Goal: Use online tool/utility: Utilize a website feature to perform a specific function

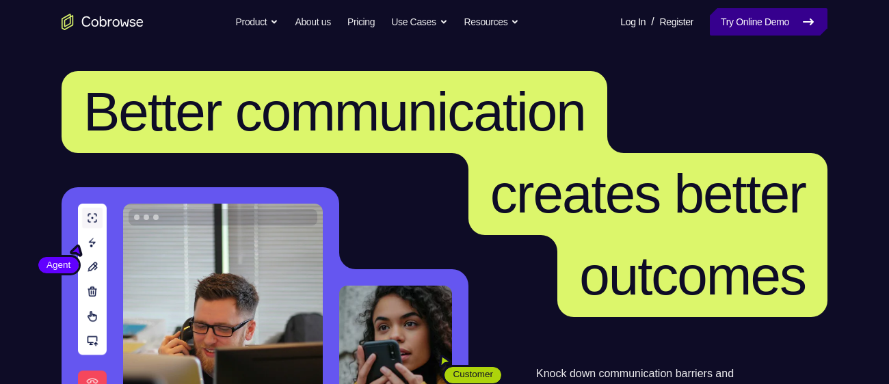
click at [800, 14] on icon at bounding box center [808, 22] width 16 height 16
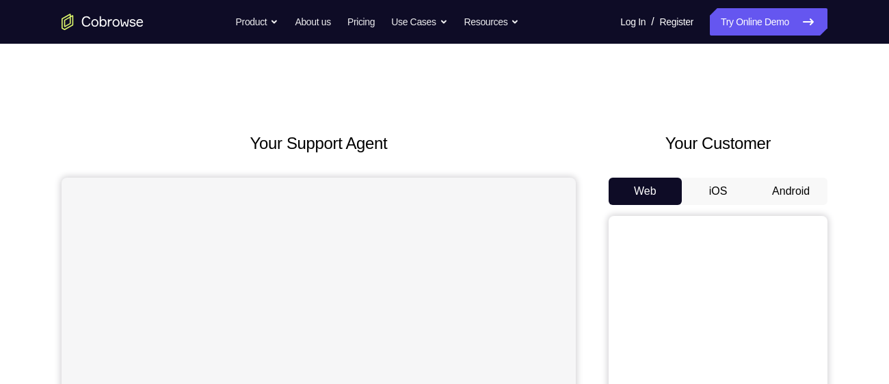
click at [790, 196] on button "Android" at bounding box center [790, 191] width 73 height 27
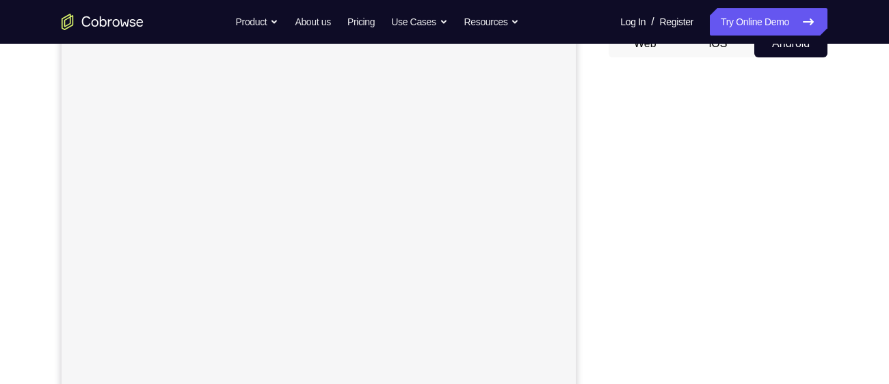
scroll to position [198, 0]
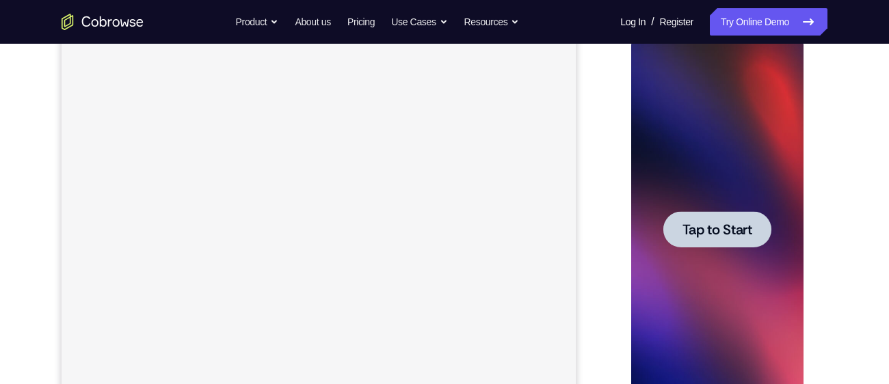
click at [701, 232] on span "Tap to Start" at bounding box center [717, 230] width 70 height 14
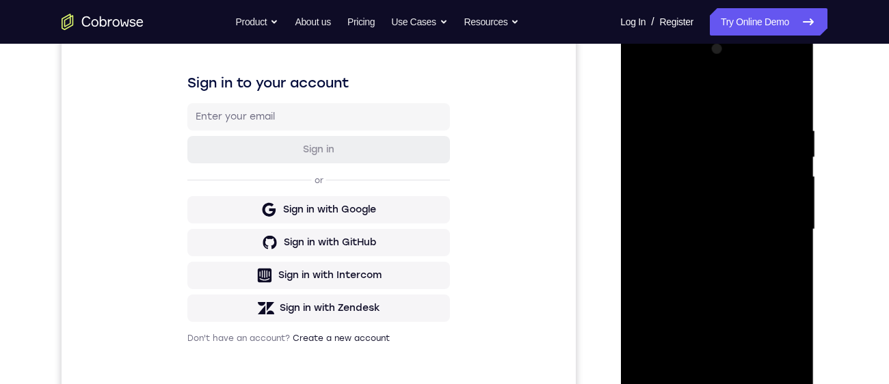
scroll to position [315, 0]
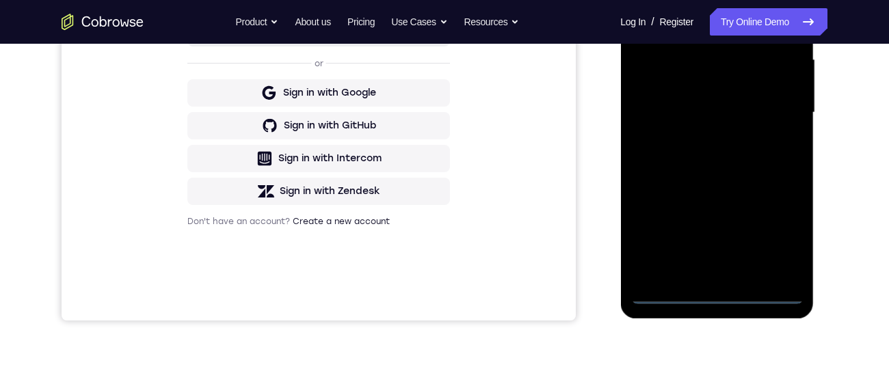
click at [718, 301] on div at bounding box center [716, 112] width 172 height 383
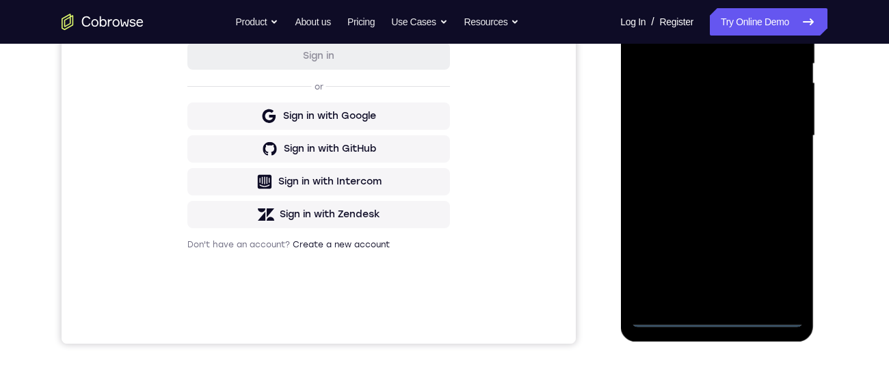
click at [774, 267] on div at bounding box center [716, 136] width 172 height 383
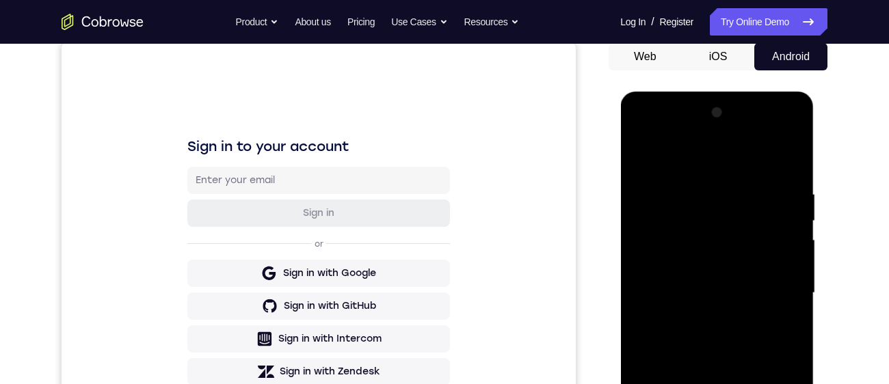
click at [716, 164] on div at bounding box center [716, 293] width 172 height 383
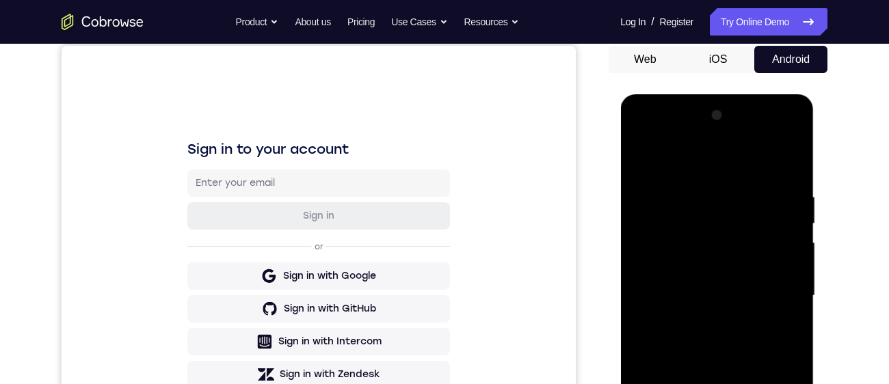
scroll to position [193, 0]
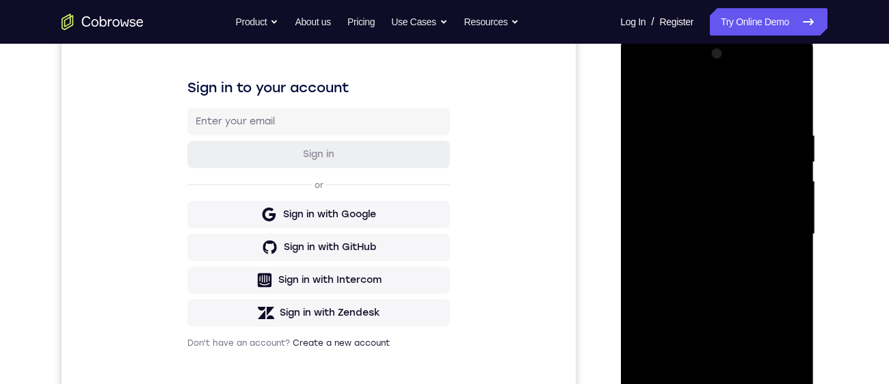
click at [777, 237] on div at bounding box center [716, 234] width 172 height 383
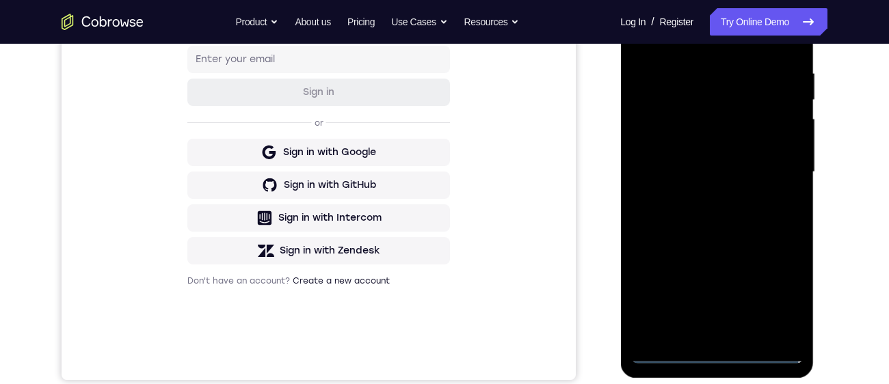
scroll to position [264, 0]
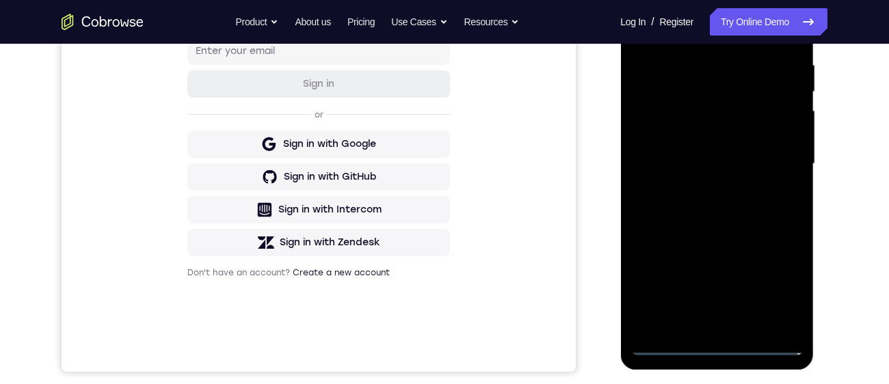
click at [703, 333] on div at bounding box center [716, 164] width 172 height 383
click at [706, 330] on div at bounding box center [716, 164] width 172 height 383
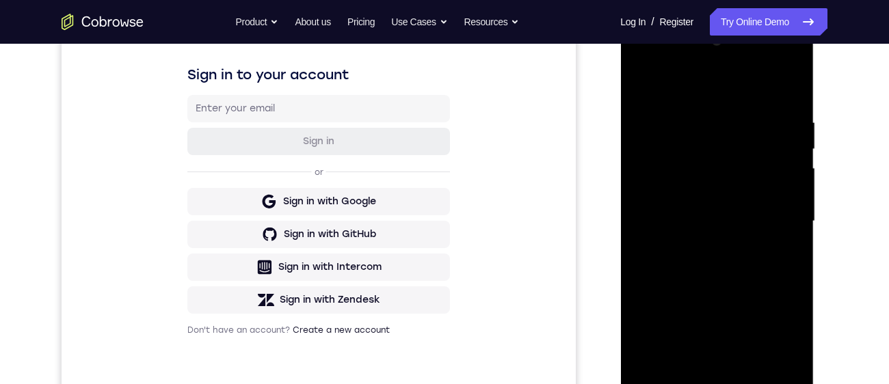
click at [763, 211] on div at bounding box center [716, 221] width 172 height 383
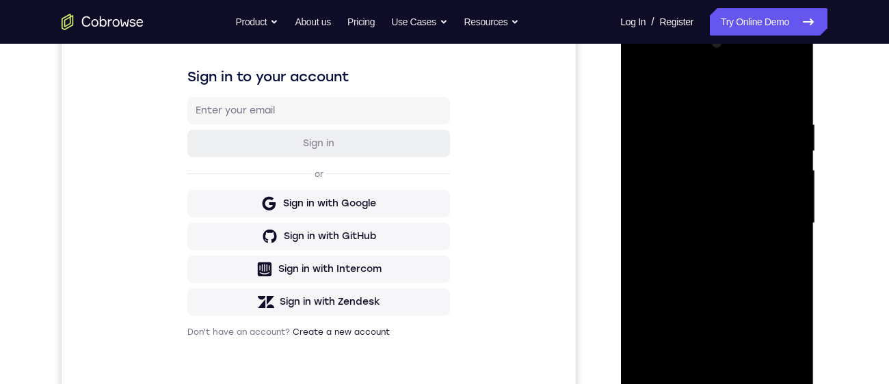
click at [672, 198] on div at bounding box center [716, 223] width 172 height 383
click at [706, 228] on div at bounding box center [716, 223] width 172 height 383
click at [714, 270] on div at bounding box center [716, 223] width 172 height 383
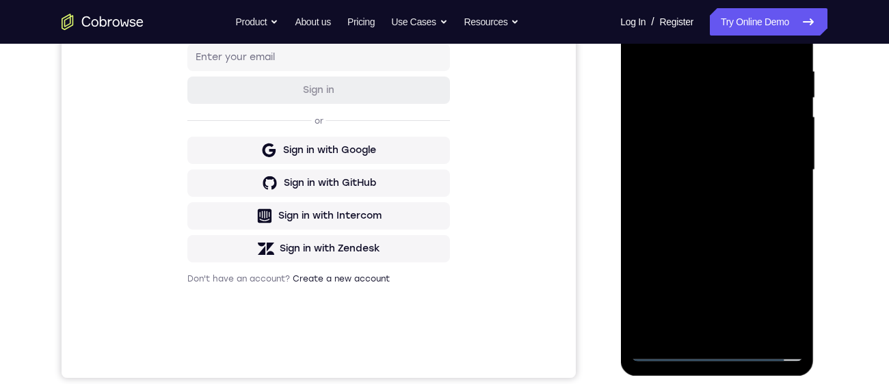
scroll to position [258, 0]
click at [727, 228] on div at bounding box center [716, 169] width 172 height 383
click at [749, 331] on div at bounding box center [716, 169] width 172 height 383
click at [715, 245] on div at bounding box center [716, 169] width 172 height 383
click at [723, 144] on div at bounding box center [716, 169] width 172 height 383
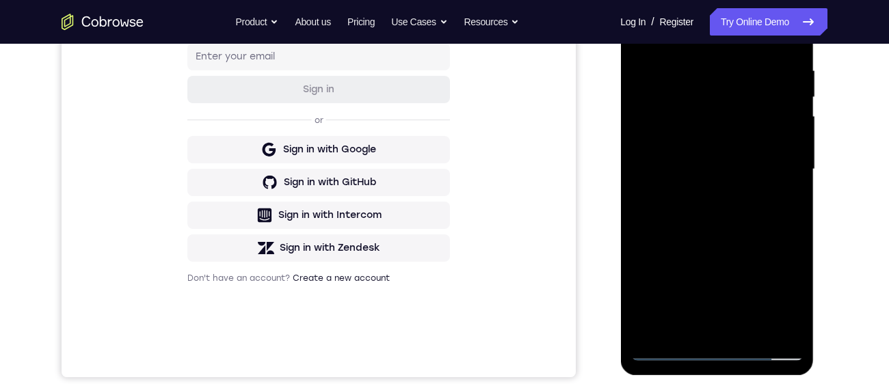
scroll to position [271, 0]
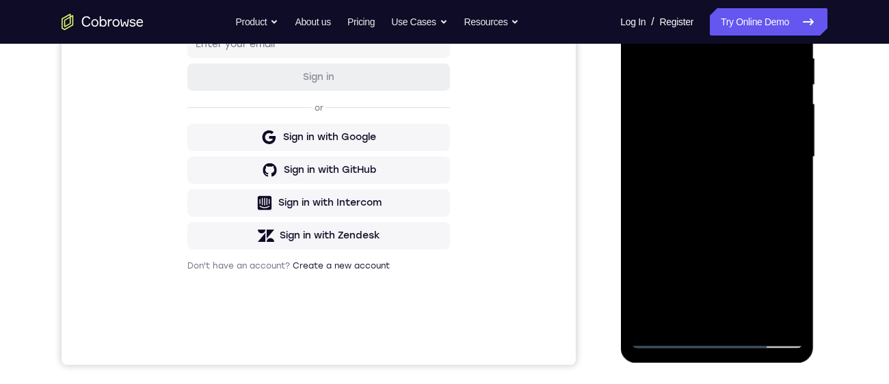
click at [699, 140] on div at bounding box center [716, 157] width 172 height 383
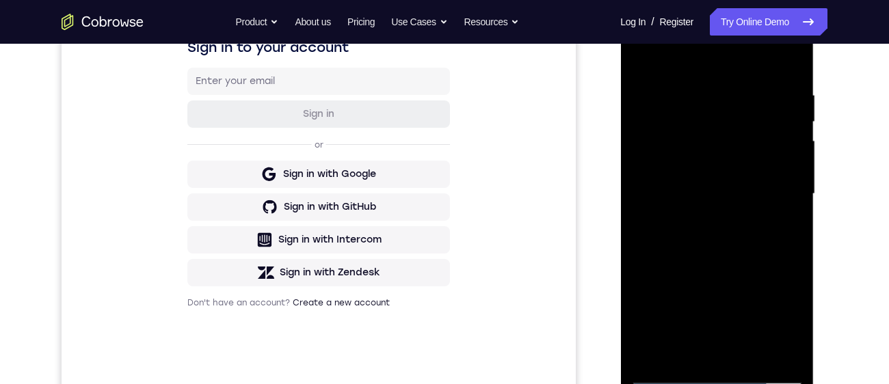
scroll to position [238, 0]
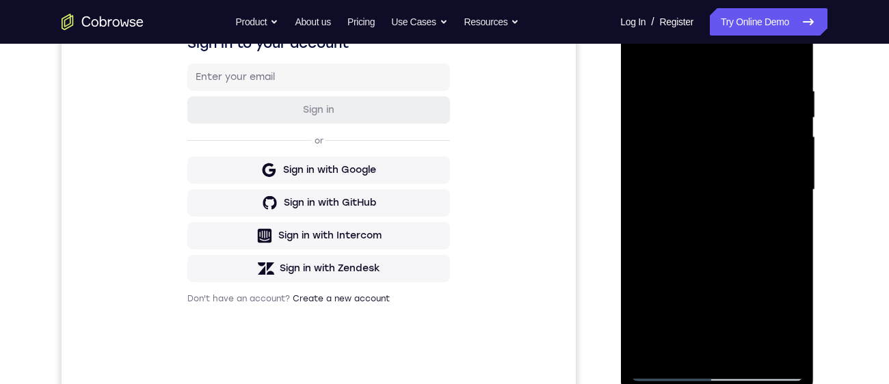
click at [785, 227] on div at bounding box center [716, 190] width 172 height 383
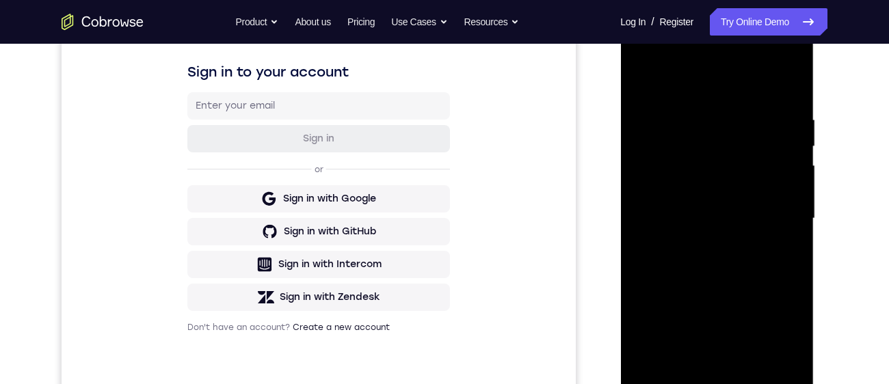
scroll to position [252, 0]
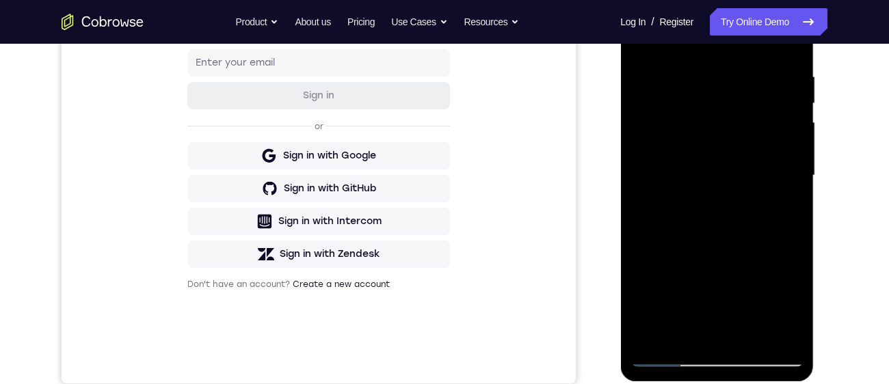
click at [680, 338] on div at bounding box center [716, 175] width 172 height 383
click at [780, 215] on div at bounding box center [716, 175] width 172 height 383
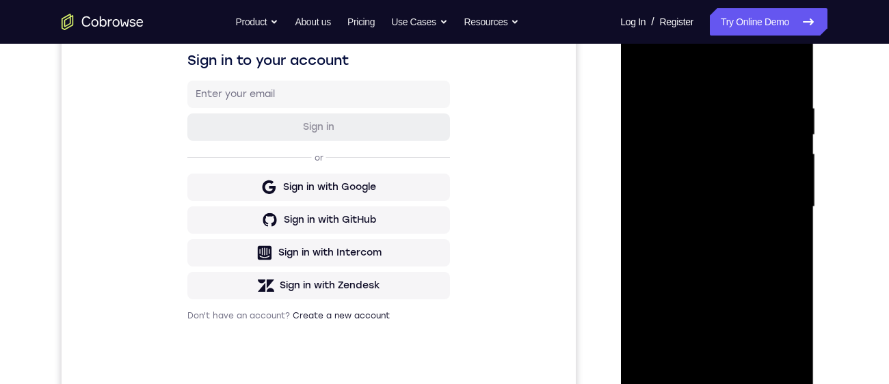
scroll to position [246, 0]
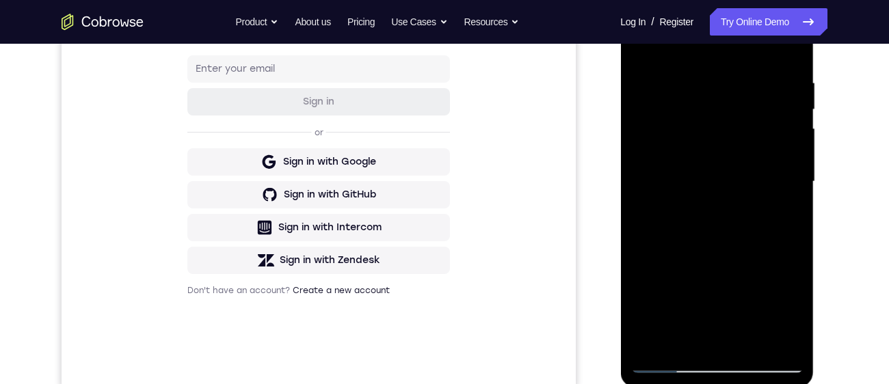
click at [782, 335] on div at bounding box center [716, 181] width 172 height 383
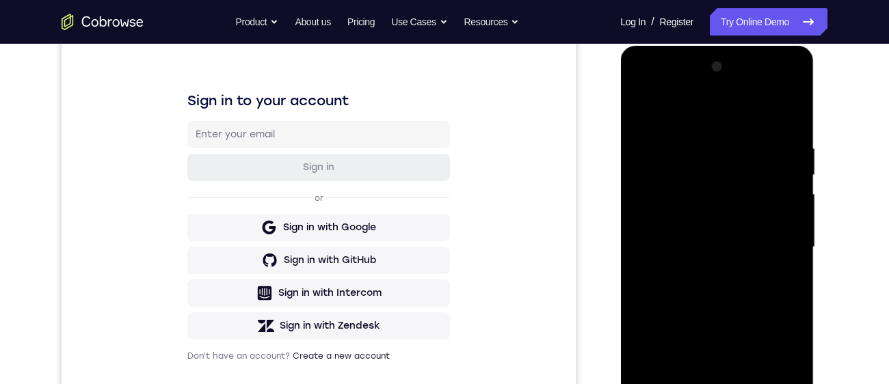
scroll to position [178, 0]
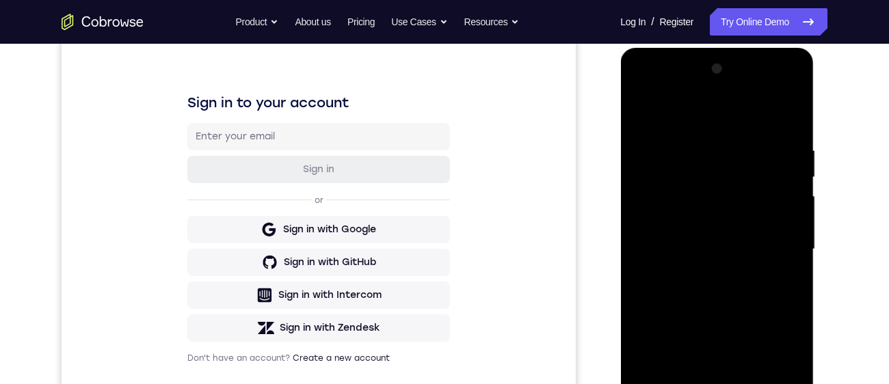
click at [645, 113] on div at bounding box center [716, 249] width 172 height 383
click at [695, 263] on div at bounding box center [716, 249] width 172 height 383
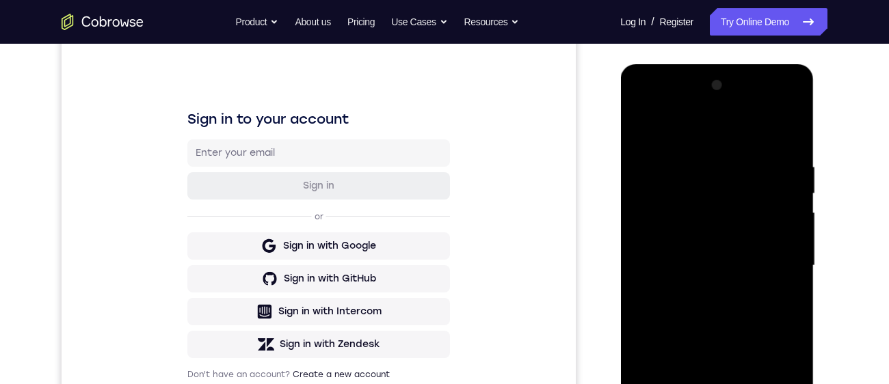
scroll to position [161, 0]
click at [639, 130] on div at bounding box center [716, 266] width 172 height 383
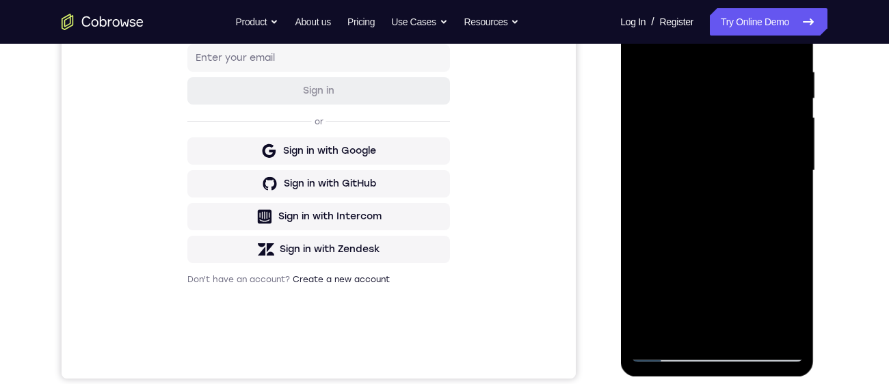
scroll to position [258, 0]
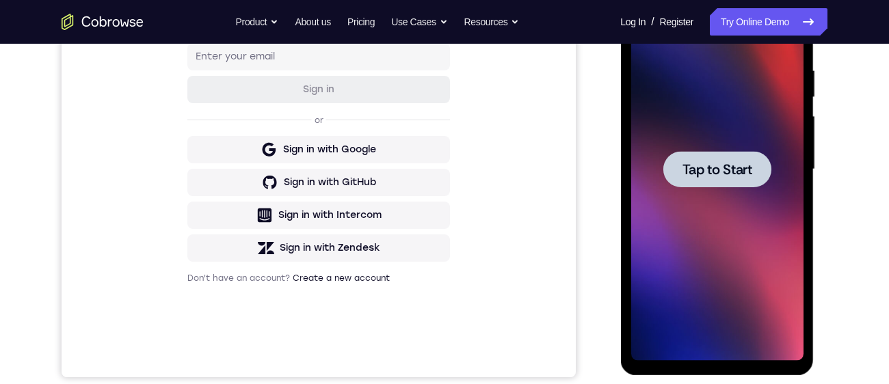
click at [693, 165] on span "Tap to Start" at bounding box center [717, 170] width 70 height 14
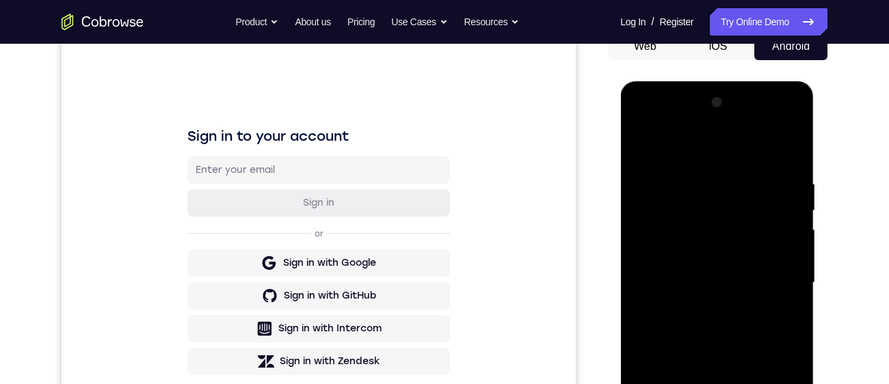
scroll to position [299, 0]
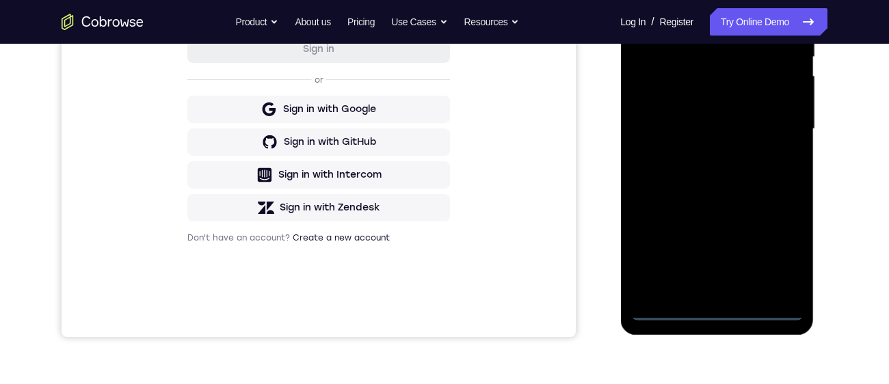
click at [717, 308] on div at bounding box center [716, 129] width 172 height 383
click at [771, 251] on div at bounding box center [716, 129] width 172 height 383
click at [731, 0] on div at bounding box center [716, 129] width 172 height 383
click at [772, 120] on div at bounding box center [716, 129] width 172 height 383
click at [703, 152] on div at bounding box center [716, 129] width 172 height 383
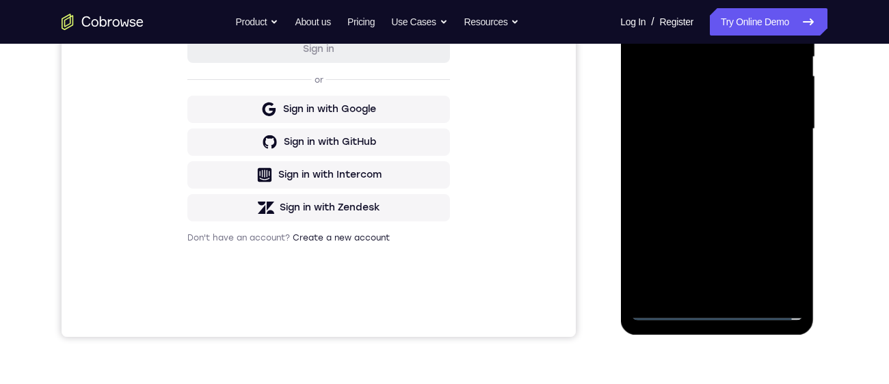
click at [695, 117] on div at bounding box center [716, 129] width 172 height 383
click at [664, 105] on div at bounding box center [716, 129] width 172 height 383
click at [712, 131] on div at bounding box center [716, 129] width 172 height 383
click at [715, 182] on div at bounding box center [716, 129] width 172 height 383
click at [719, 170] on div at bounding box center [716, 129] width 172 height 383
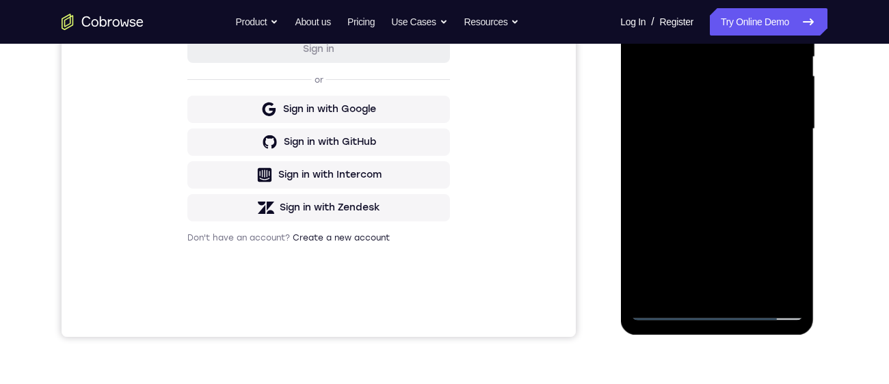
click at [720, 176] on div at bounding box center [716, 129] width 172 height 383
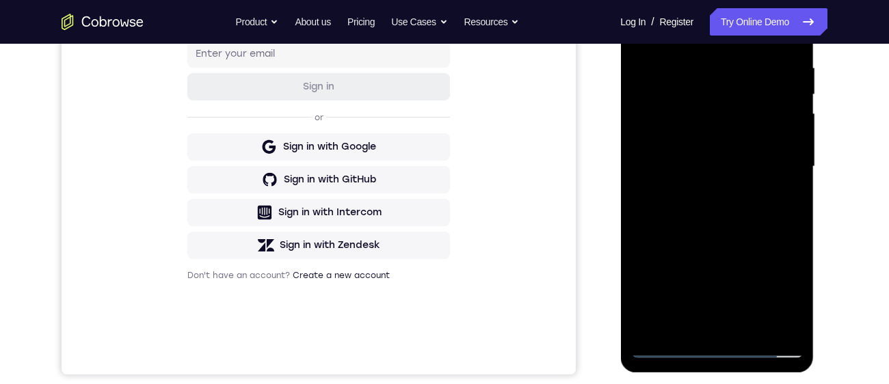
scroll to position [278, 0]
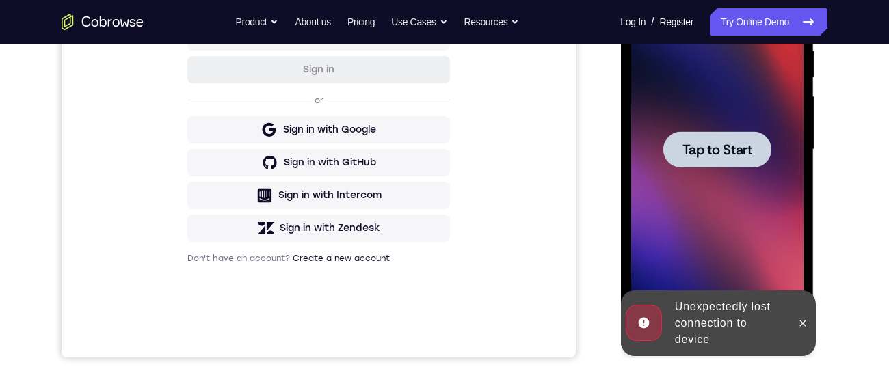
click at [714, 193] on div at bounding box center [716, 149] width 172 height 383
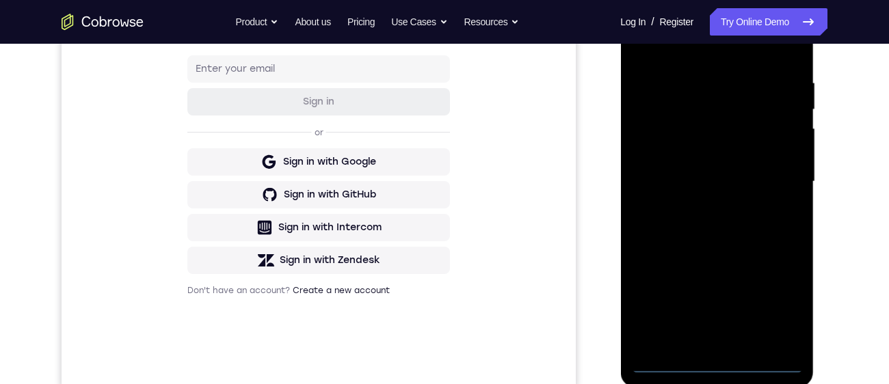
scroll to position [279, 0]
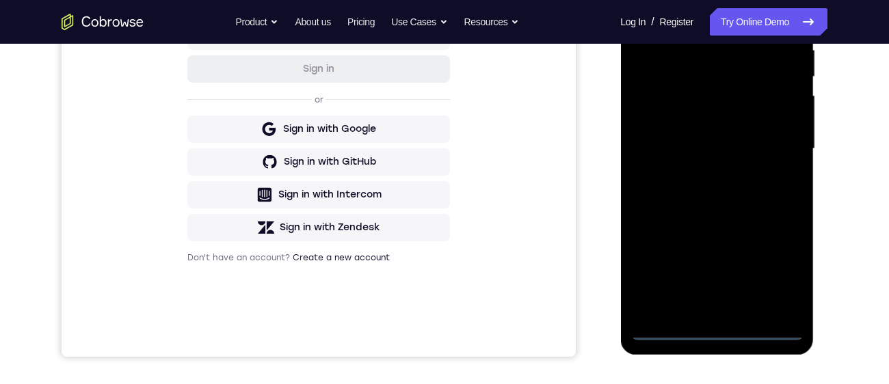
click at [720, 333] on div at bounding box center [716, 149] width 172 height 383
click at [721, 333] on div at bounding box center [716, 149] width 172 height 383
click at [786, 276] on div at bounding box center [716, 149] width 172 height 383
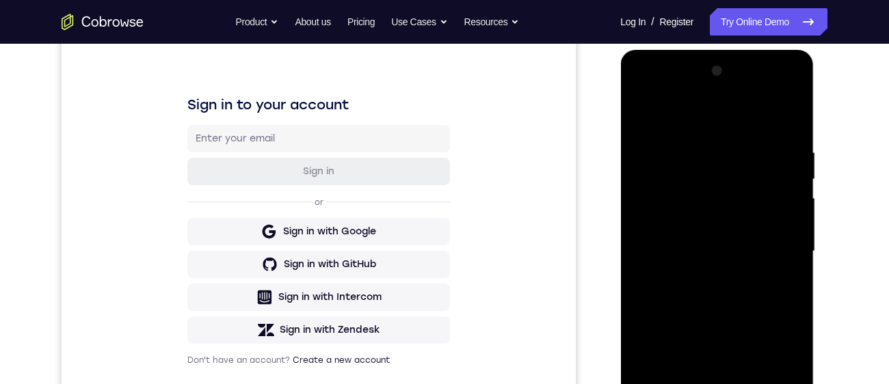
scroll to position [161, 0]
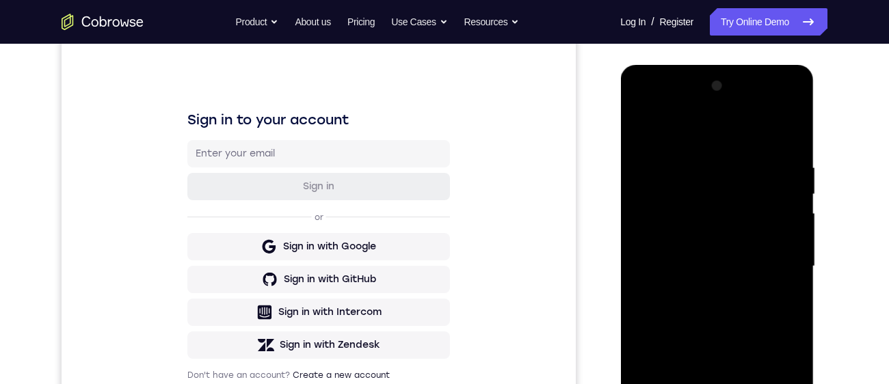
click at [737, 142] on div at bounding box center [716, 266] width 172 height 383
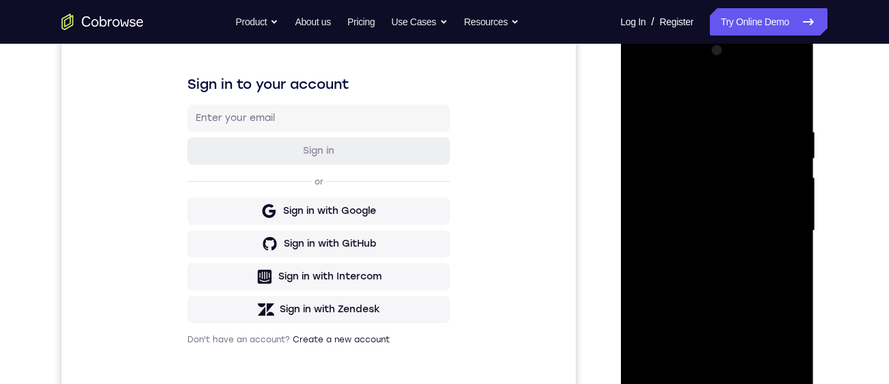
click at [770, 228] on div at bounding box center [716, 231] width 172 height 383
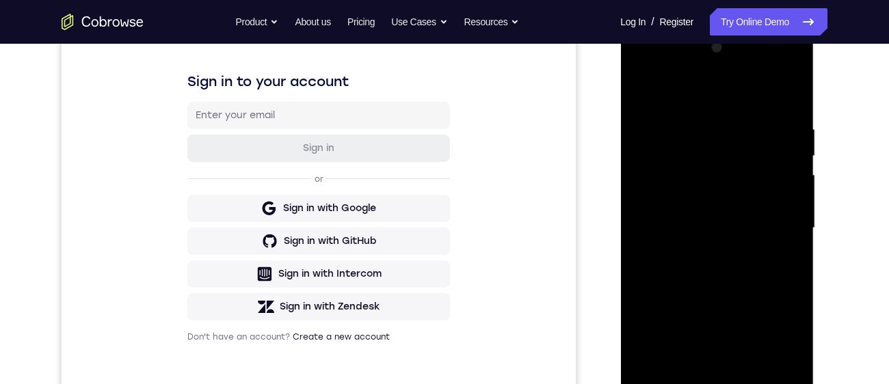
scroll to position [226, 0]
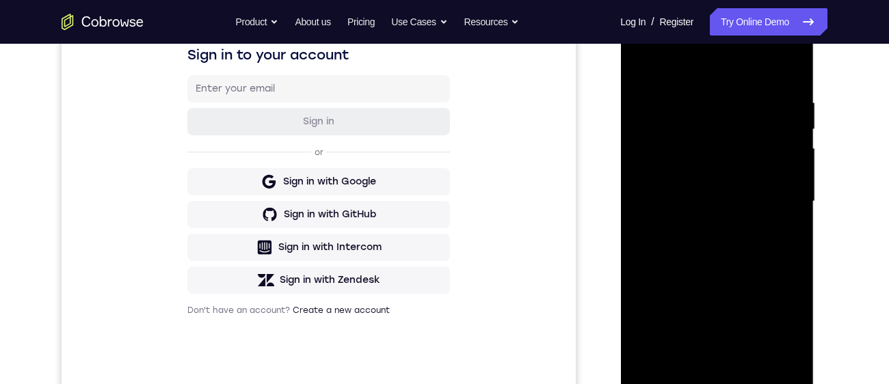
click at [772, 194] on div at bounding box center [716, 201] width 172 height 383
click at [780, 191] on div at bounding box center [716, 200] width 172 height 383
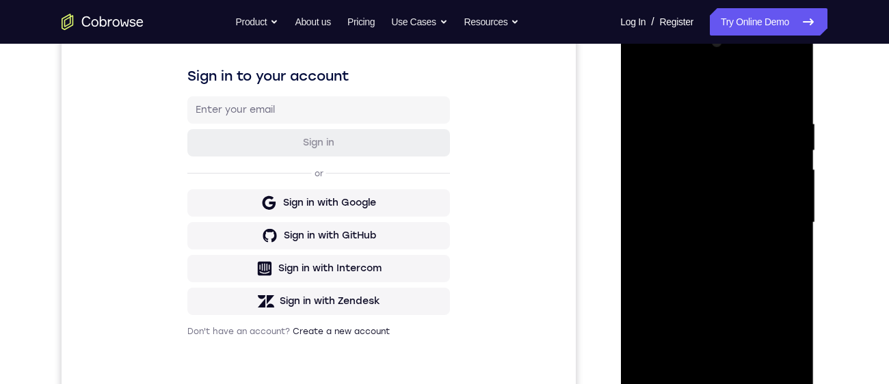
scroll to position [226, 0]
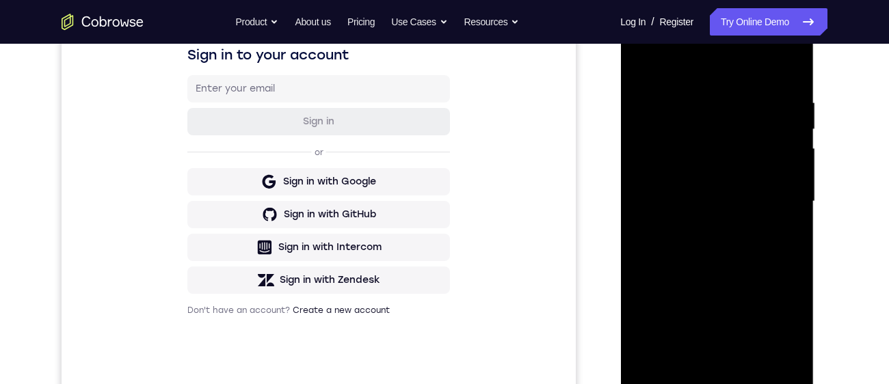
click at [703, 360] on div at bounding box center [716, 201] width 172 height 383
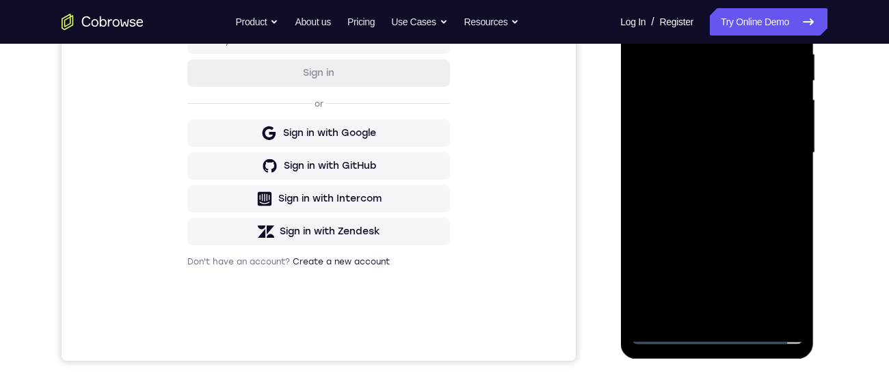
scroll to position [280, 0]
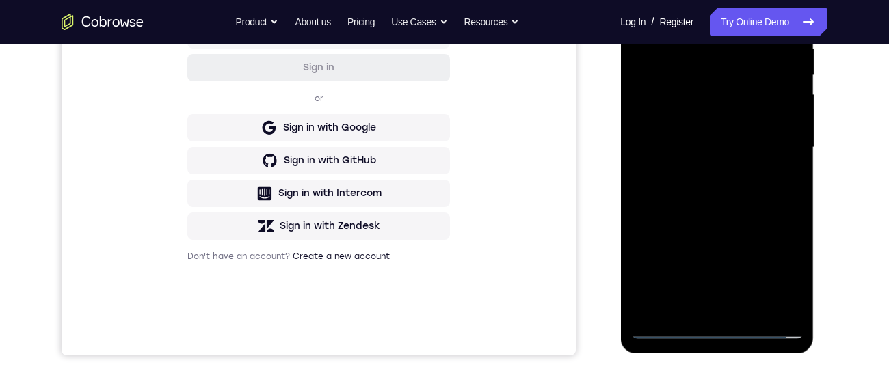
click at [755, 134] on div at bounding box center [716, 147] width 172 height 383
click at [668, 120] on div at bounding box center [716, 147] width 172 height 383
click at [695, 150] on div at bounding box center [716, 147] width 172 height 383
click at [702, 196] on div at bounding box center [716, 147] width 172 height 383
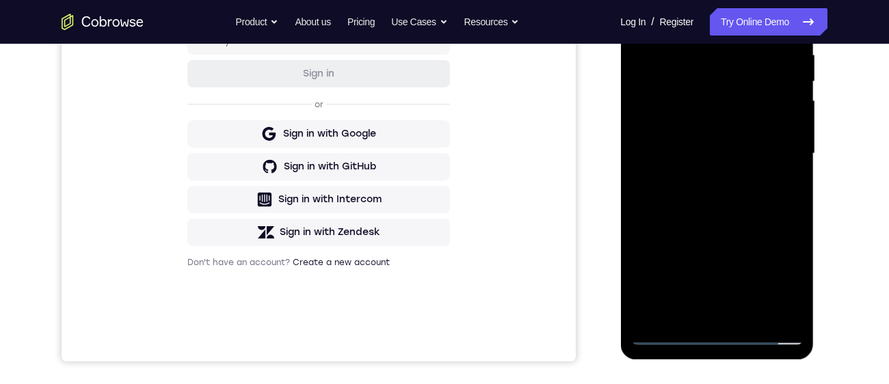
scroll to position [276, 0]
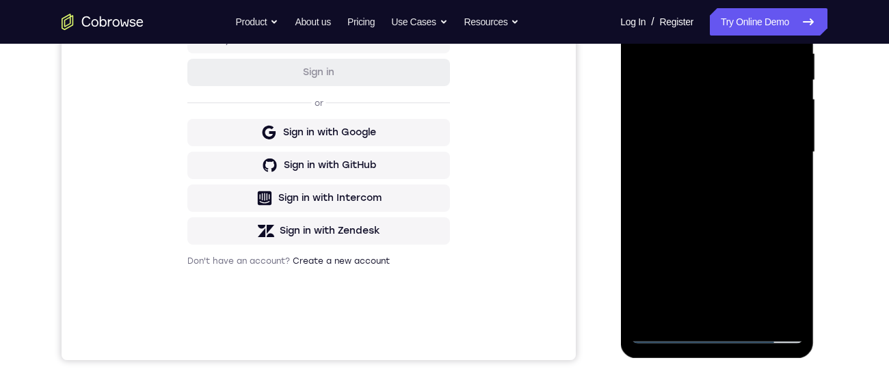
click at [723, 211] on div at bounding box center [716, 152] width 172 height 383
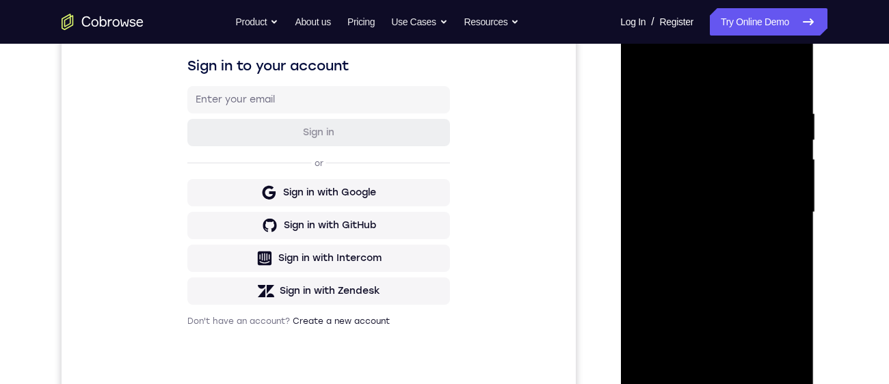
scroll to position [279, 0]
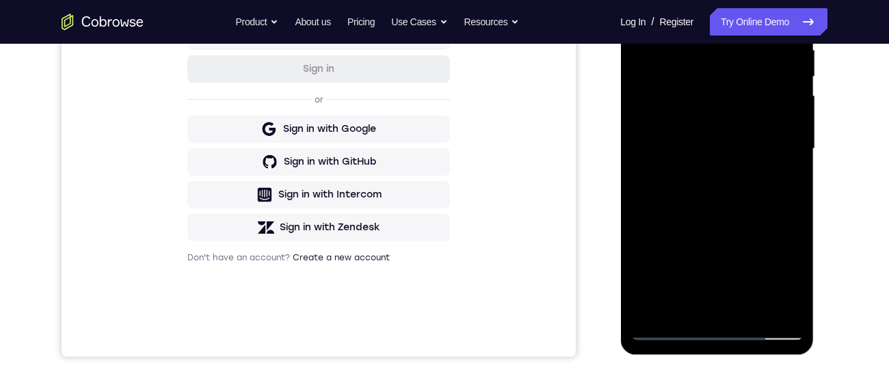
click at [685, 311] on div at bounding box center [716, 149] width 172 height 383
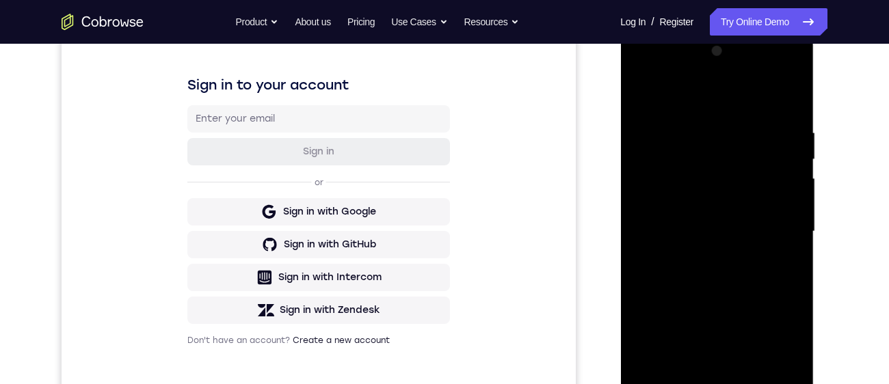
scroll to position [193, 0]
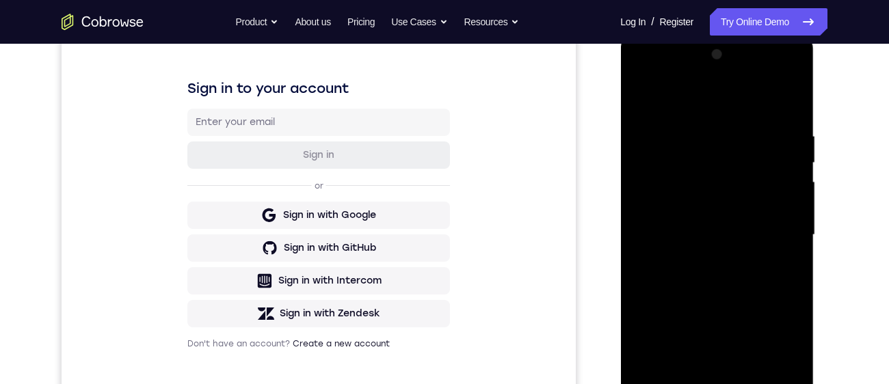
click at [716, 96] on div at bounding box center [716, 235] width 172 height 383
click at [721, 122] on div at bounding box center [716, 235] width 172 height 383
click at [727, 272] on div at bounding box center [716, 235] width 172 height 383
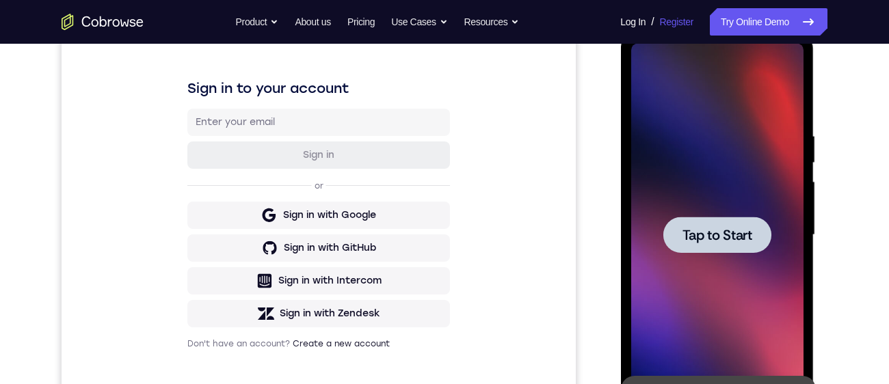
scroll to position [291, 0]
